Goal: Task Accomplishment & Management: Use online tool/utility

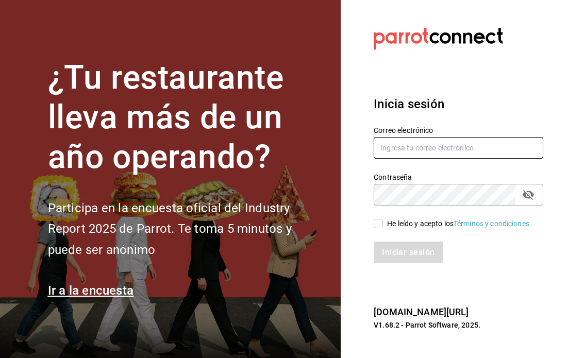
click at [411, 148] on input "text" at bounding box center [457, 148] width 169 height 22
type input "[PERSON_NAME][EMAIL_ADDRESS][PERSON_NAME][DOMAIN_NAME]"
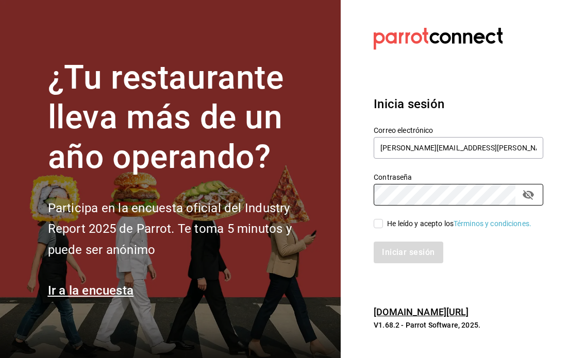
click at [381, 224] on input "He leído y acepto los Términos y condiciones." at bounding box center [377, 223] width 9 height 9
checkbox input "true"
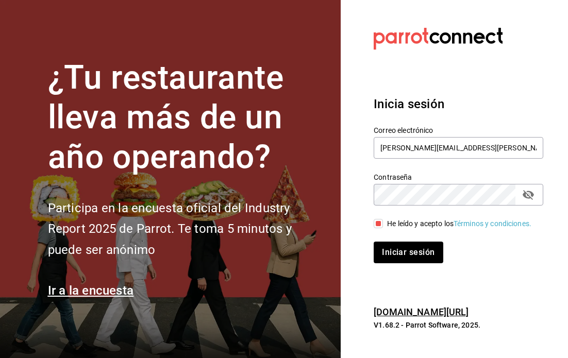
click at [398, 244] on div "Iniciar sesión" at bounding box center [452, 246] width 182 height 34
click at [402, 259] on button "Iniciar sesión" at bounding box center [408, 253] width 70 height 22
